Goal: Transaction & Acquisition: Subscribe to service/newsletter

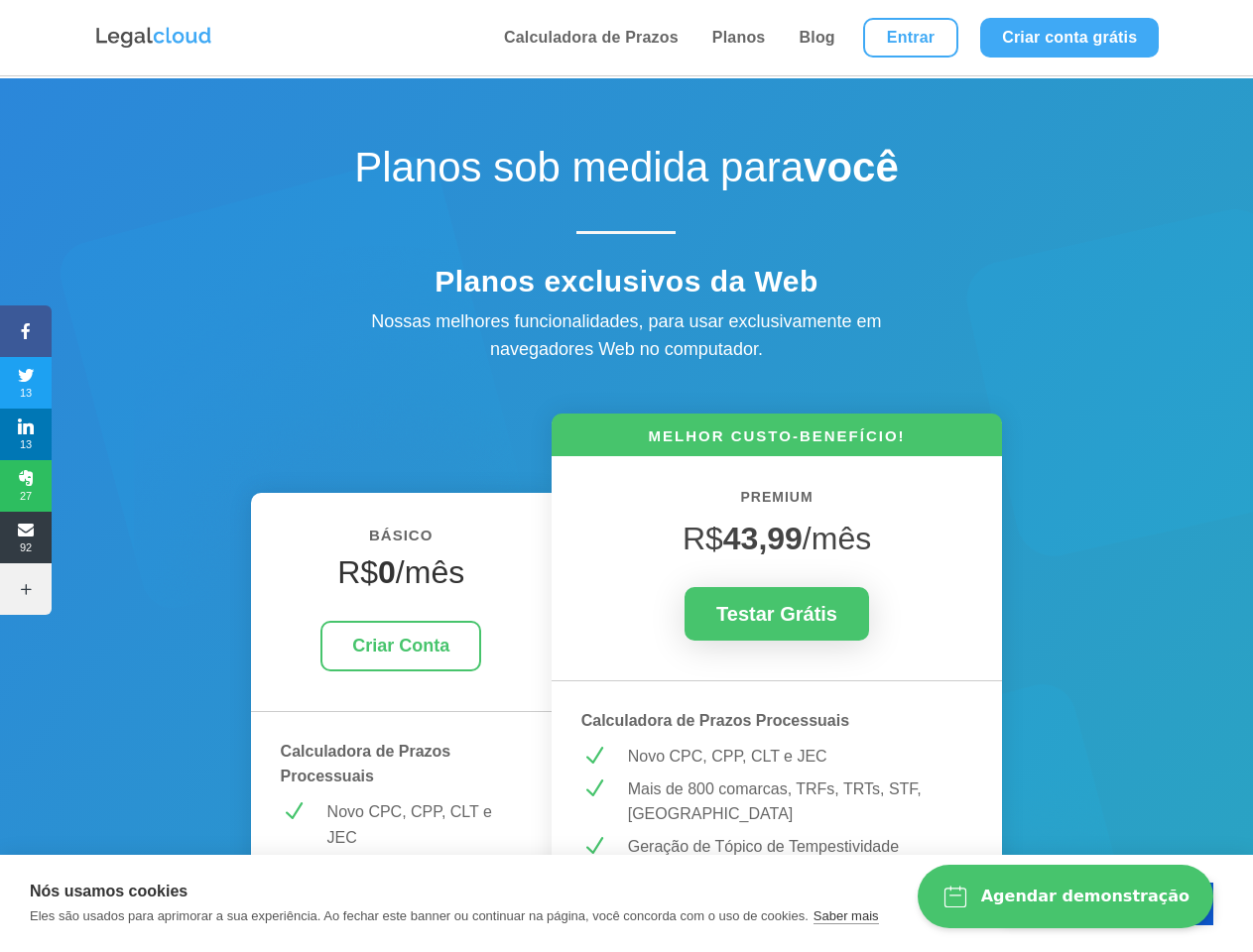
click at [26, 331] on icon at bounding box center [26, 331] width 52 height 16
click at [26, 383] on span "13" at bounding box center [26, 383] width 52 height 32
click at [26, 434] on span "13" at bounding box center [26, 434] width 52 height 32
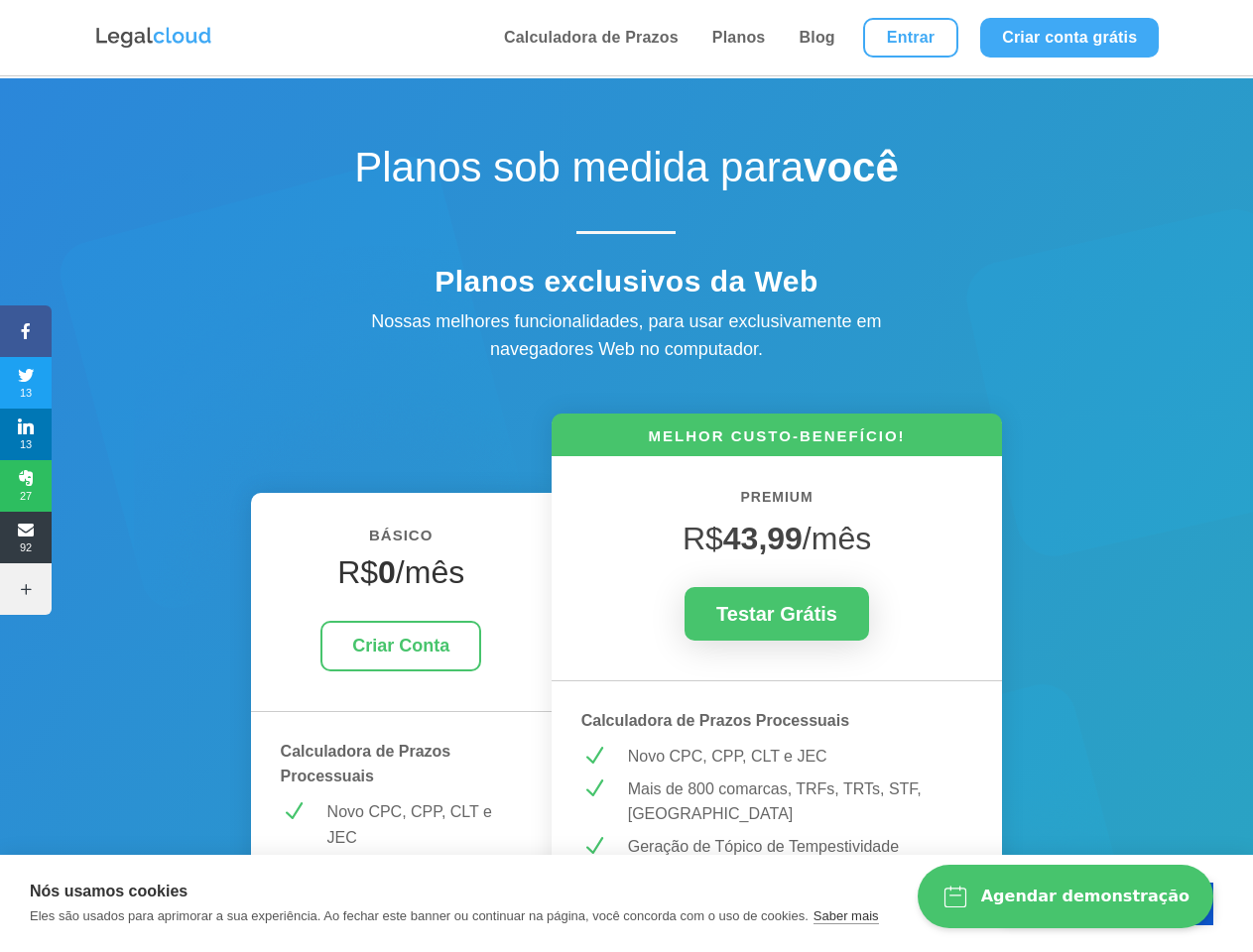
click at [26, 486] on span "27" at bounding box center [26, 486] width 52 height 32
click at [26, 538] on span "92" at bounding box center [26, 538] width 52 height 32
click at [26, 589] on icon at bounding box center [26, 589] width 52 height 16
